Goal: Information Seeking & Learning: Learn about a topic

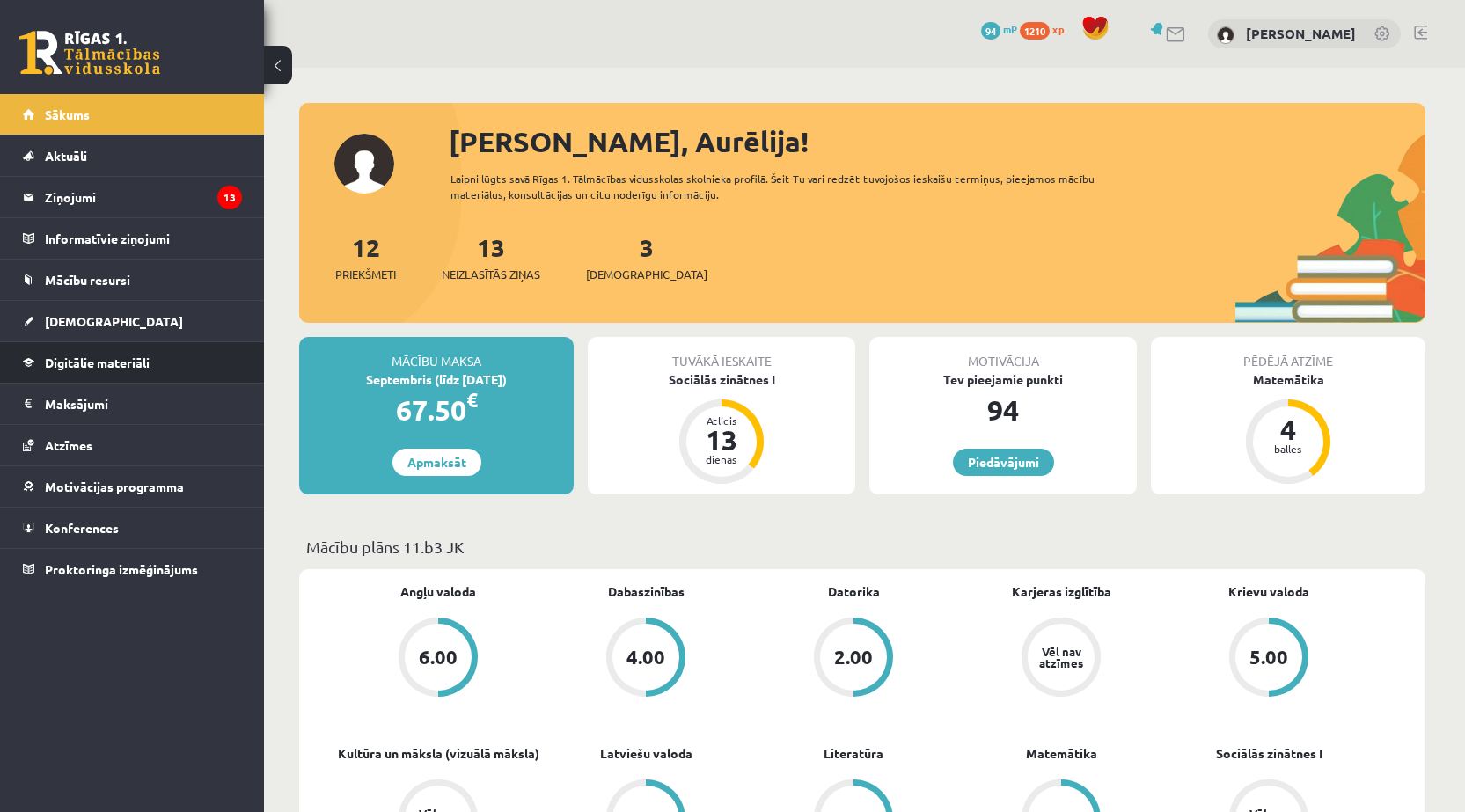
click at [117, 372] on link "Digitālie materiāli" at bounding box center [133, 363] width 219 height 41
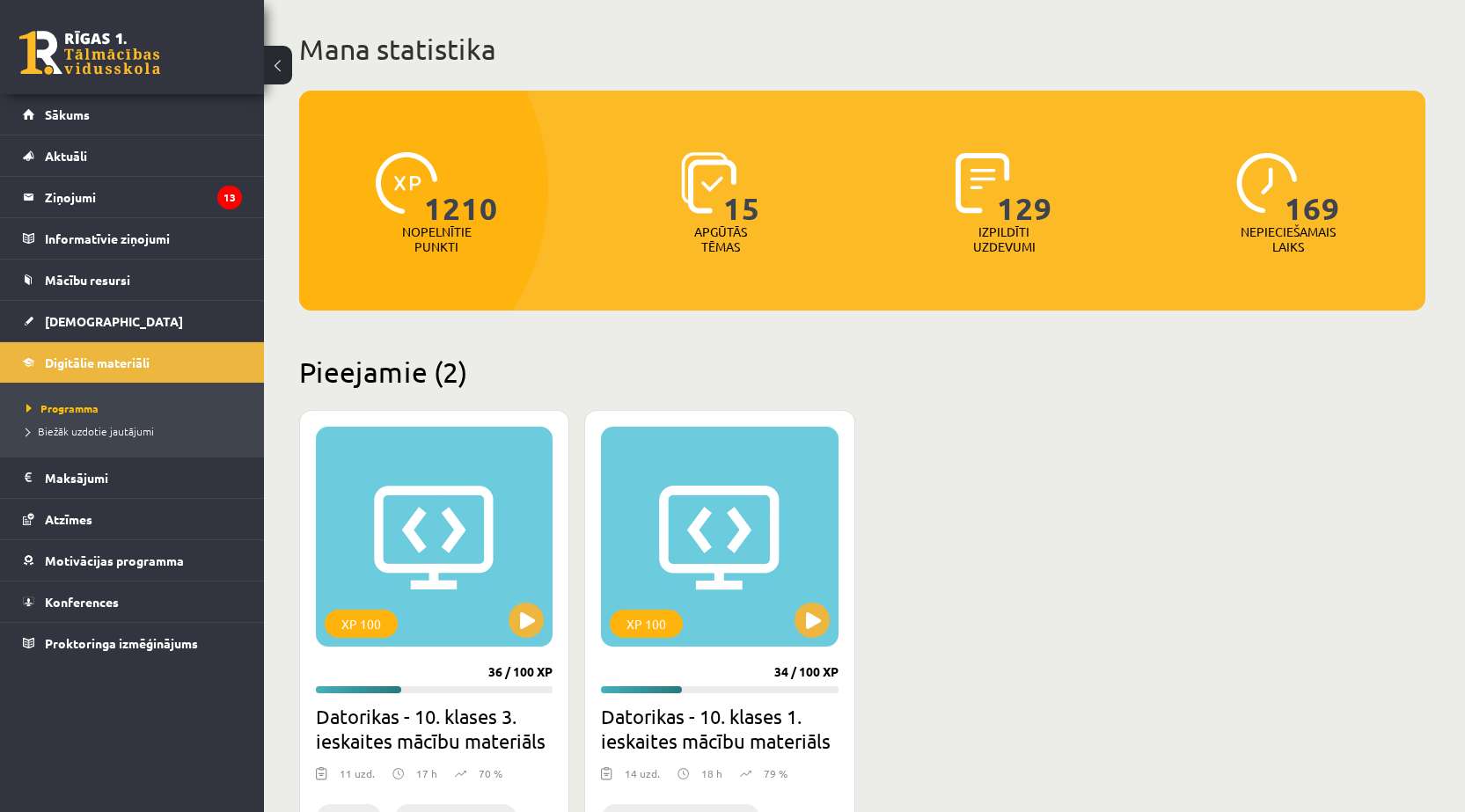
scroll to position [176, 0]
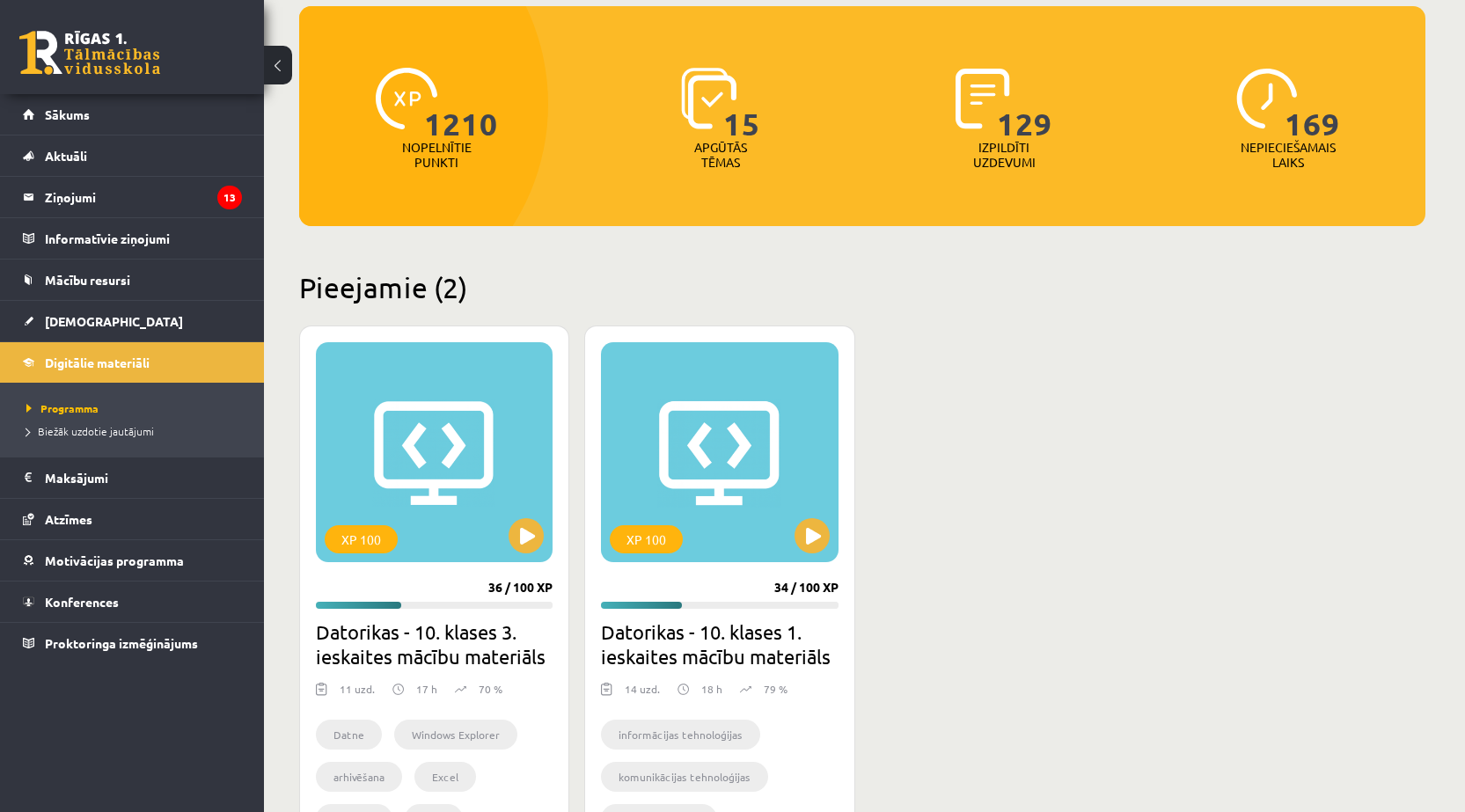
click at [471, 640] on h2 "Datorikas - 10. klases 3. ieskaites mācību materiāls" at bounding box center [434, 644] width 236 height 49
click at [504, 514] on div "XP 100" at bounding box center [434, 452] width 236 height 220
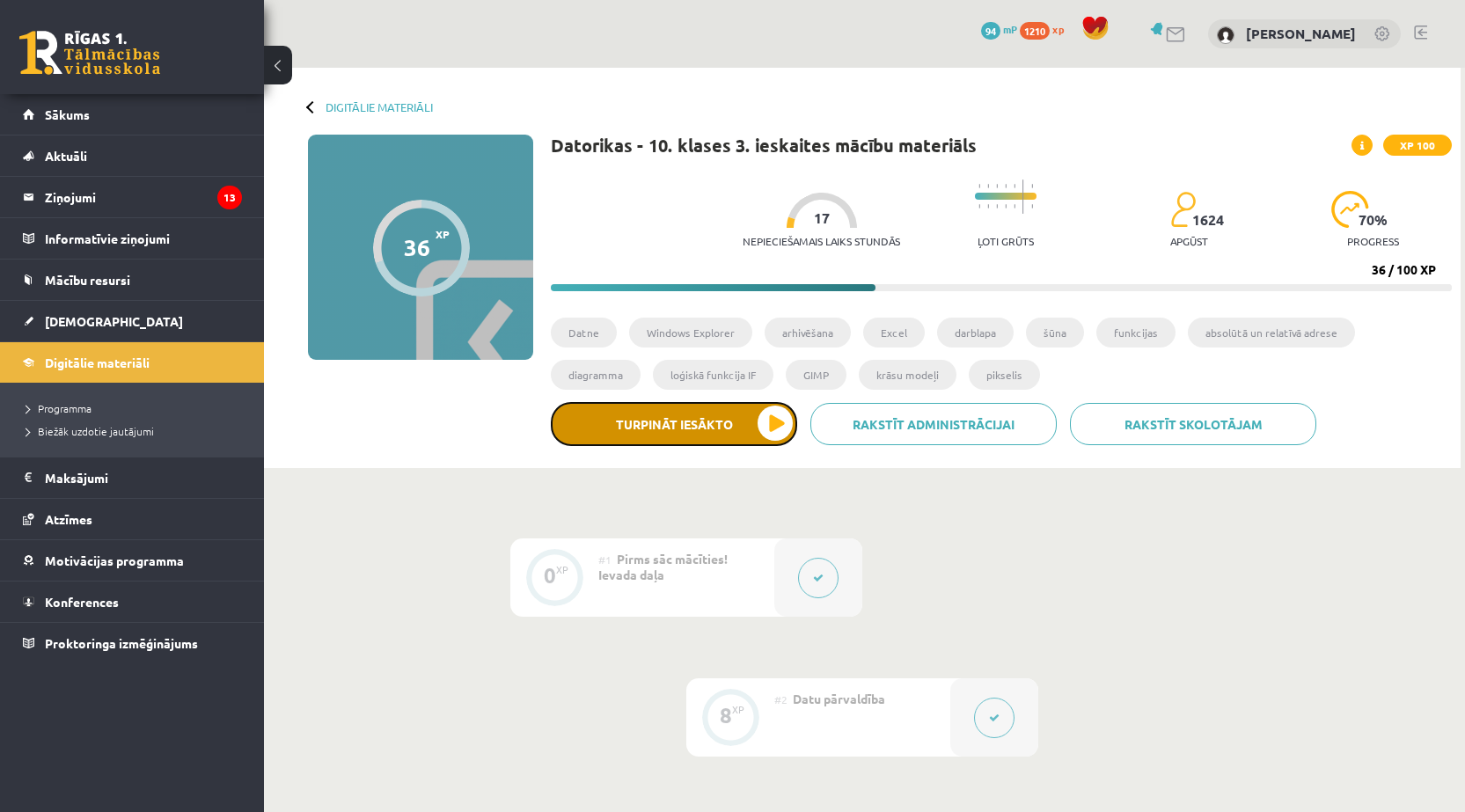
click at [777, 413] on button "Turpināt iesākto" at bounding box center [674, 423] width 246 height 44
